Goal: Information Seeking & Learning: Learn about a topic

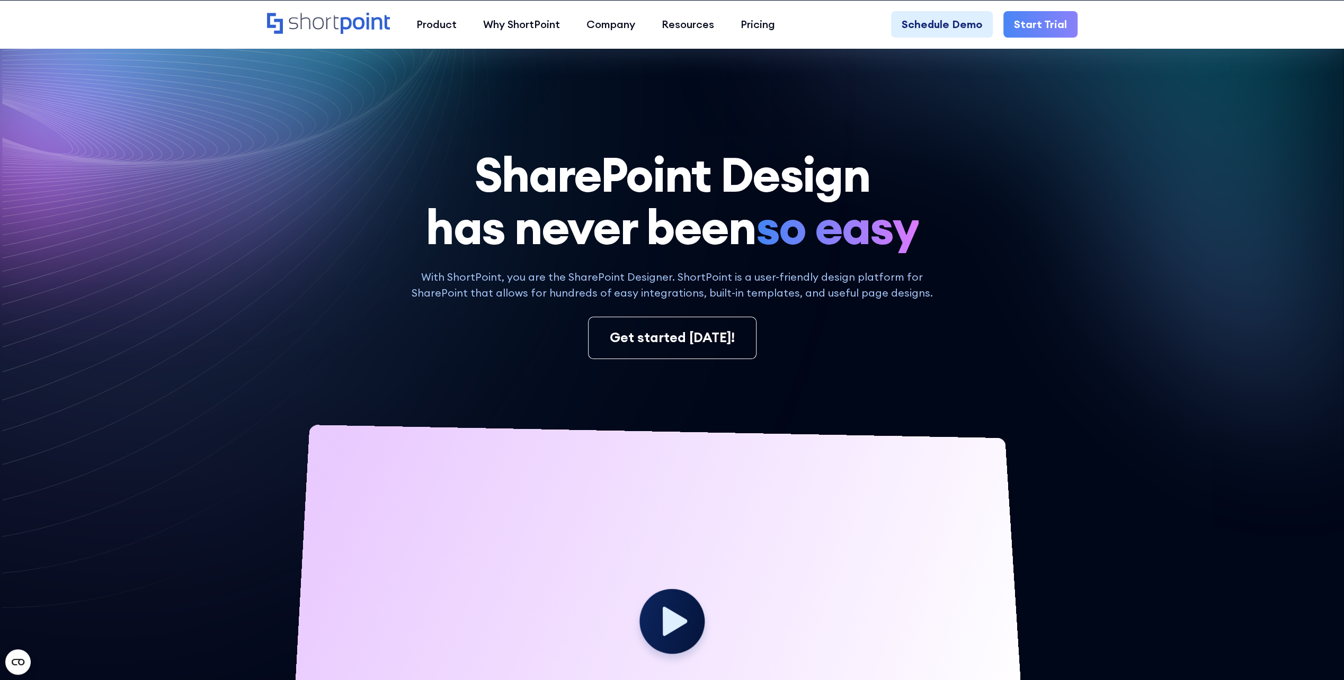
scroll to position [265, 0]
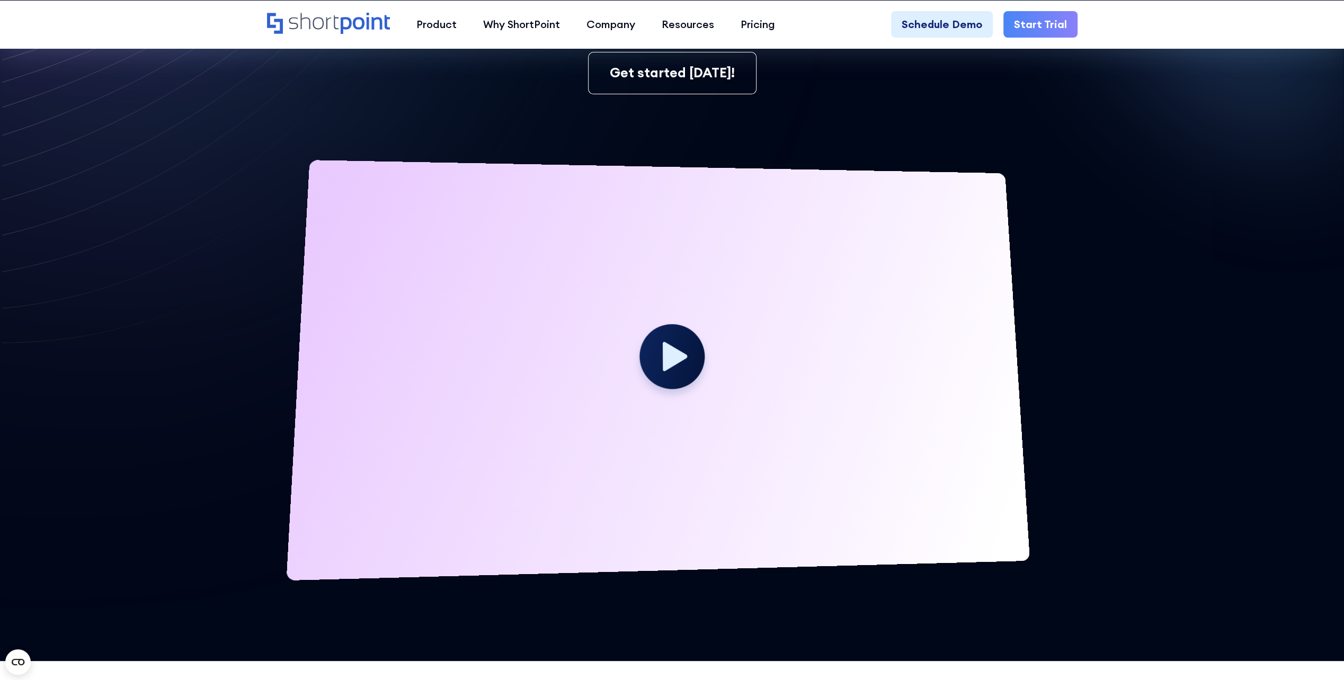
click at [653, 346] on circle at bounding box center [672, 356] width 66 height 65
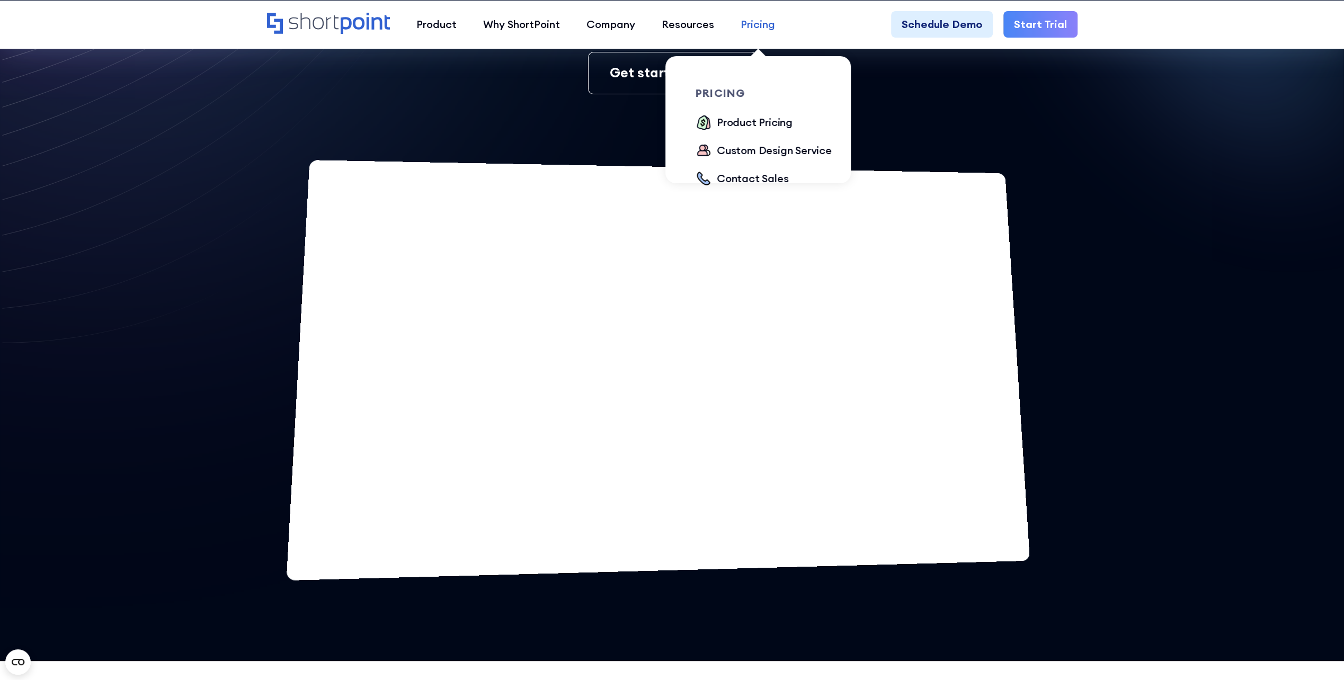
click at [770, 26] on div "Pricing" at bounding box center [757, 24] width 34 height 16
click at [743, 122] on div "Product Pricing" at bounding box center [755, 122] width 76 height 16
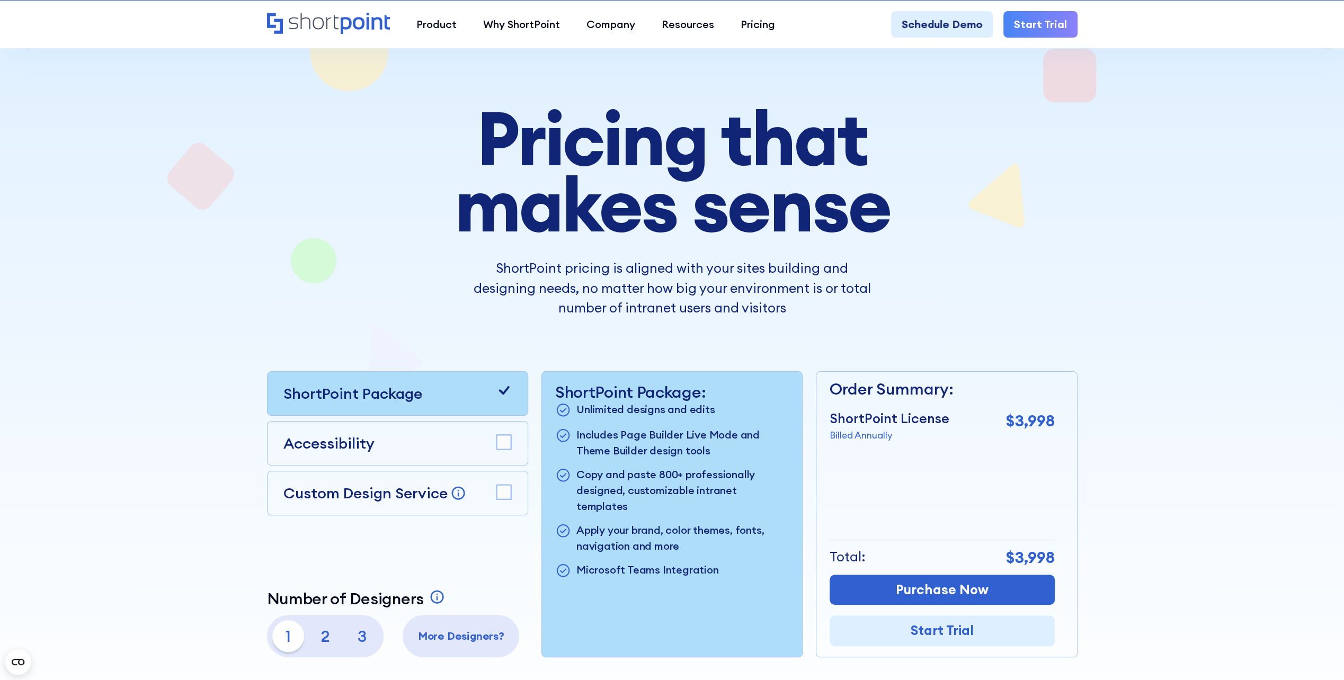
scroll to position [212, 0]
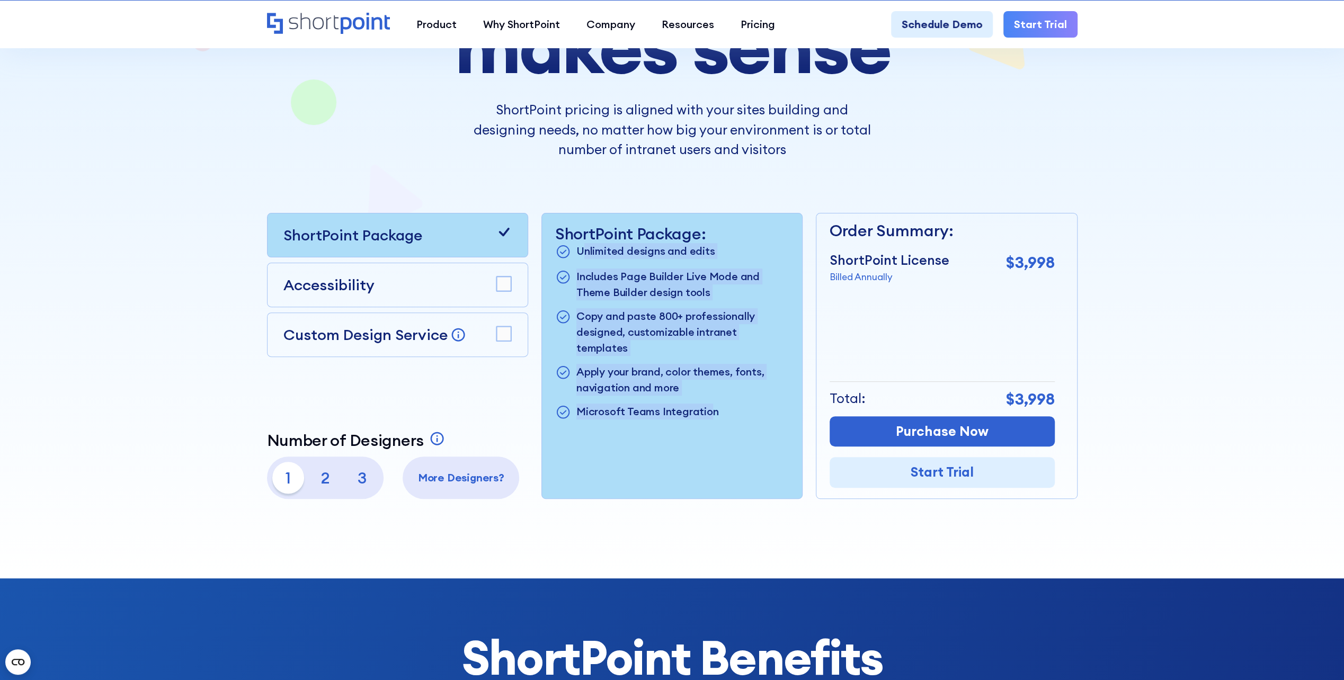
drag, startPoint x: 586, startPoint y: 254, endPoint x: 708, endPoint y: 414, distance: 201.8
click at [708, 414] on div "ShortPoint Package: Unlimited designs and edits Includes Page Builder Live Mode…" at bounding box center [672, 355] width 260 height 285
drag, startPoint x: 708, startPoint y: 414, endPoint x: 687, endPoint y: 410, distance: 21.1
click at [706, 414] on div "ShortPoint Package: Unlimited designs and edits Includes Page Builder Live Mode…" at bounding box center [672, 355] width 260 height 285
click at [593, 364] on p "Apply your brand, color themes, fonts, navigation and more" at bounding box center [682, 380] width 212 height 32
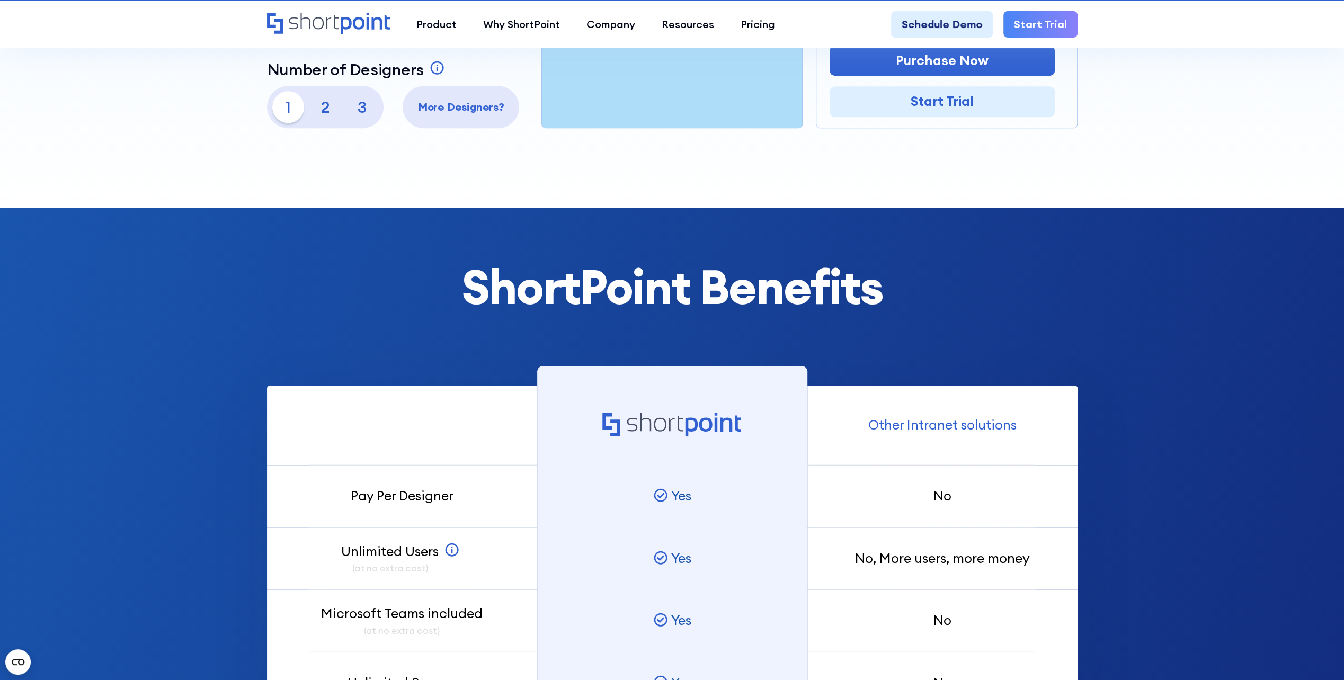
scroll to position [0, 0]
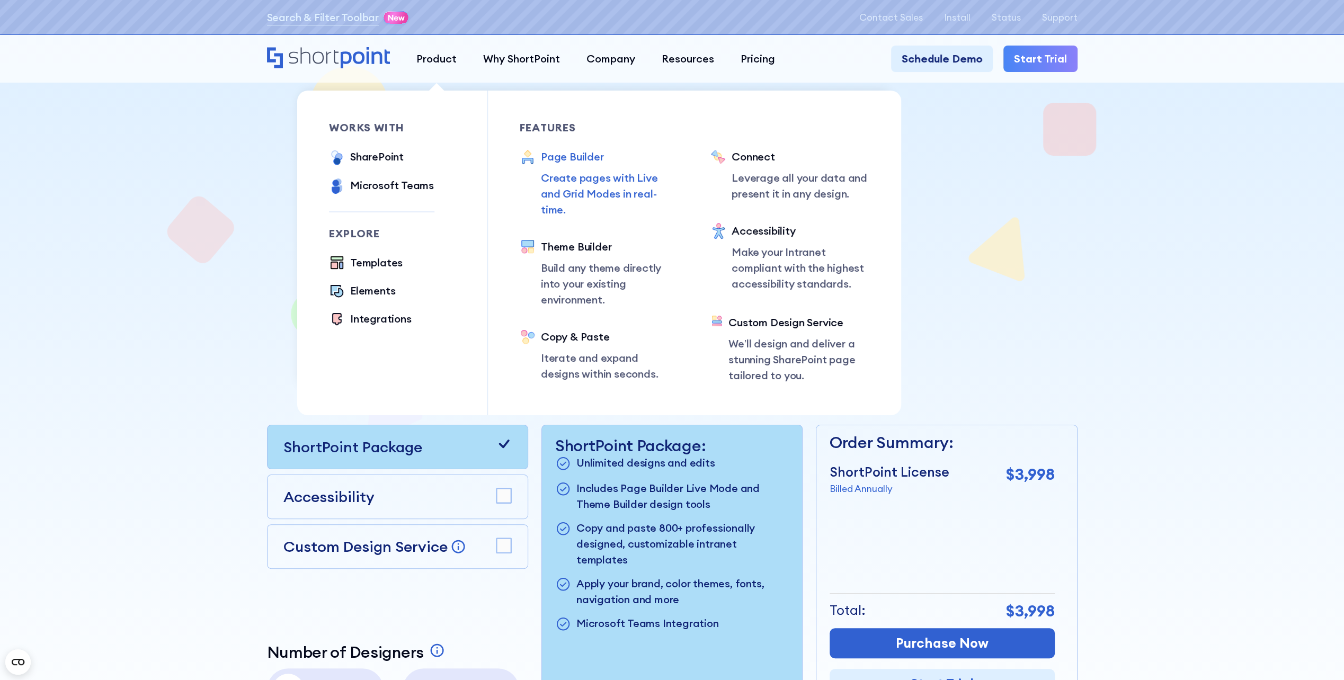
click at [561, 190] on p "Create pages with Live and Grid Modes in real-time." at bounding box center [610, 194] width 138 height 48
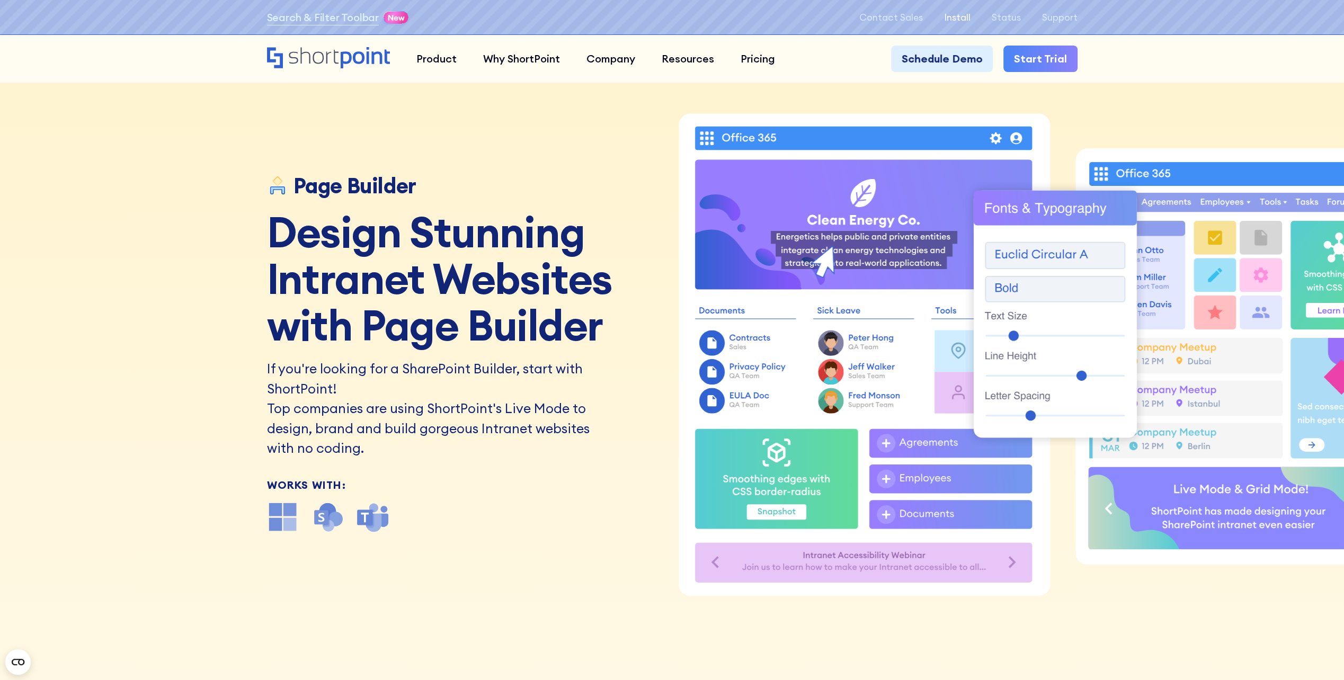
click at [965, 20] on p "Install" at bounding box center [957, 17] width 26 height 11
